Goal: Check status

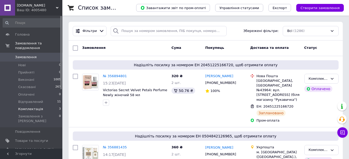
click at [44, 105] on li "Комплектація 3" at bounding box center [32, 108] width 64 height 7
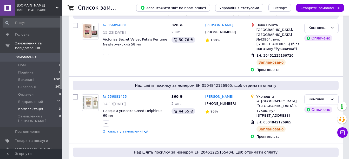
scroll to position [113, 0]
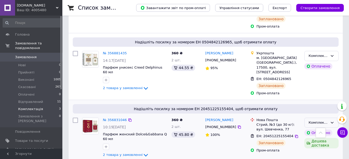
click at [320, 120] on div "Комплектація" at bounding box center [318, 122] width 19 height 5
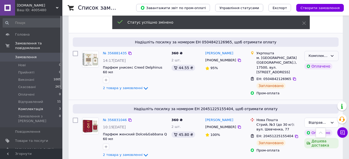
click at [329, 51] on div "Комплектація" at bounding box center [321, 56] width 34 height 10
click at [316, 98] on li "Відправлений" at bounding box center [321, 101] width 34 height 10
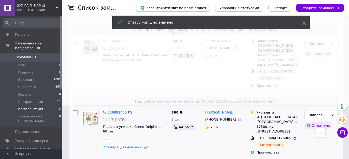
scroll to position [43, 0]
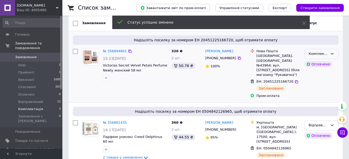
click at [334, 54] on icon at bounding box center [332, 54] width 4 height 4
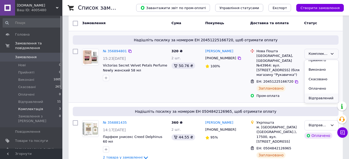
click at [322, 100] on li "Відправлений" at bounding box center [321, 99] width 34 height 10
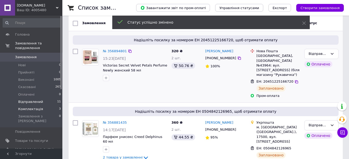
click at [47, 98] on li "Відправлений 11" at bounding box center [32, 101] width 64 height 7
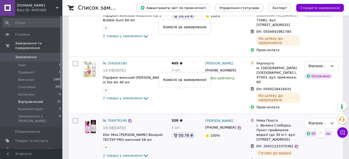
scroll to position [513, 0]
